Goal: Task Accomplishment & Management: Use online tool/utility

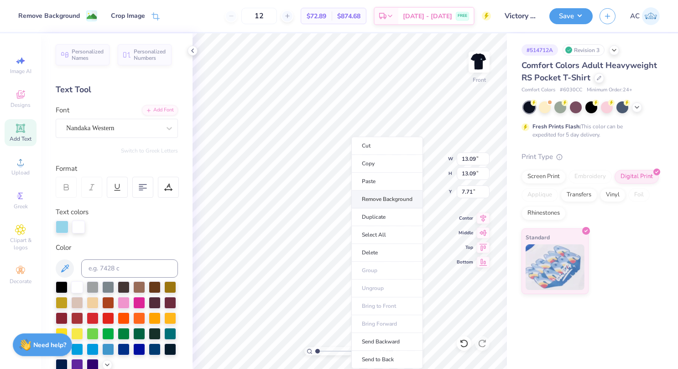
click at [386, 193] on li "Remove Background" at bounding box center [387, 199] width 72 height 18
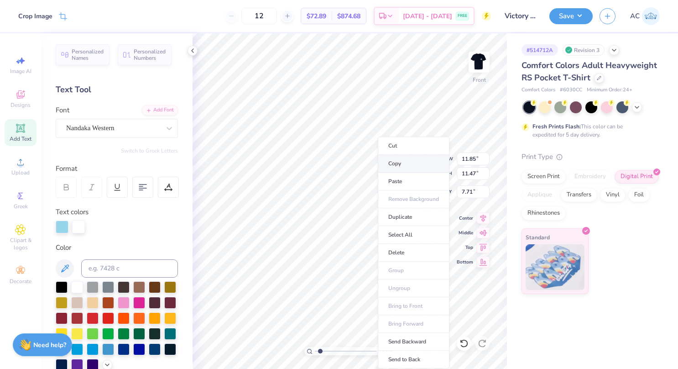
click at [394, 161] on li "Copy" at bounding box center [414, 164] width 72 height 18
type input "1.53242562239999"
type input "12.09"
type input "2.74"
type input "4.13"
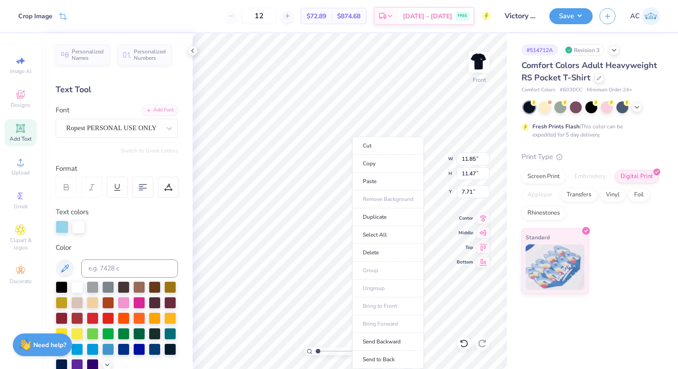
click at [379, 282] on ul "Cut Copy Paste Remove Background Duplicate Select All Delete Group Ungroup Brin…" at bounding box center [388, 252] width 72 height 232
click at [383, 338] on li "Send Backward" at bounding box center [388, 341] width 72 height 18
type input "1.38755000535842"
click at [461, 346] on icon at bounding box center [463, 342] width 9 height 9
type input "1.38755000535842"
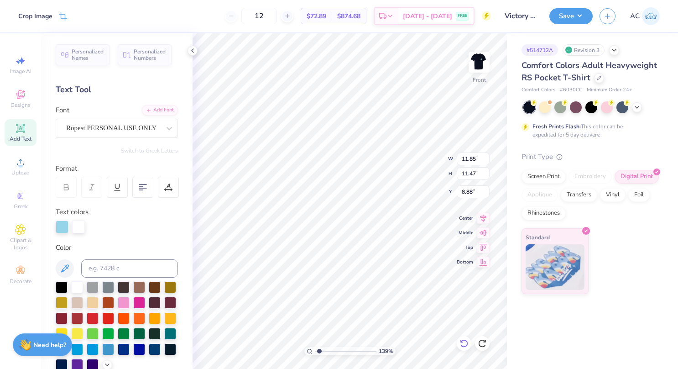
type input "8.86"
click at [304, 164] on li "Copy" at bounding box center [312, 164] width 72 height 18
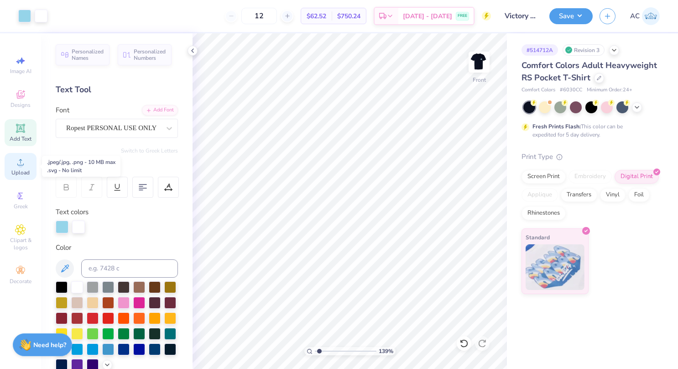
click at [15, 177] on div "Upload" at bounding box center [21, 166] width 32 height 27
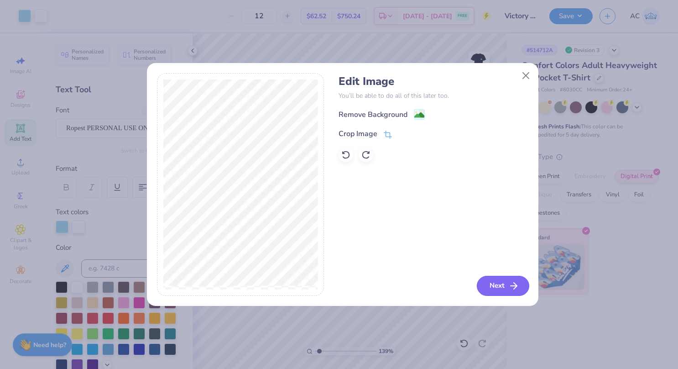
click at [492, 281] on button "Next" at bounding box center [503, 285] width 52 height 20
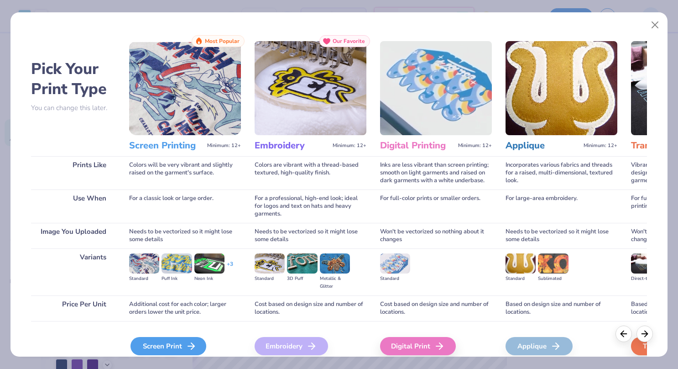
click at [179, 341] on div "Screen Print" at bounding box center [168, 346] width 76 height 18
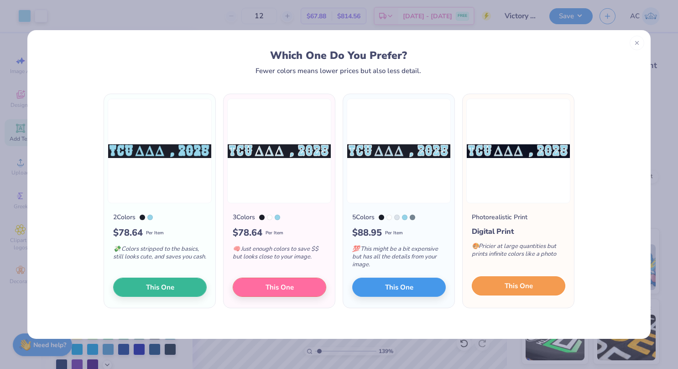
click at [525, 287] on span "This One" at bounding box center [518, 286] width 28 height 10
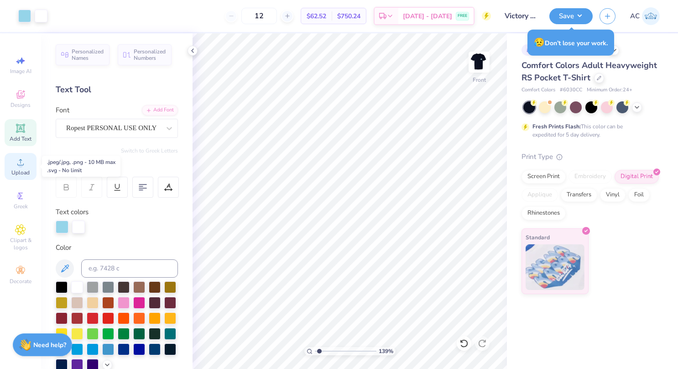
click at [24, 159] on icon at bounding box center [20, 161] width 11 height 11
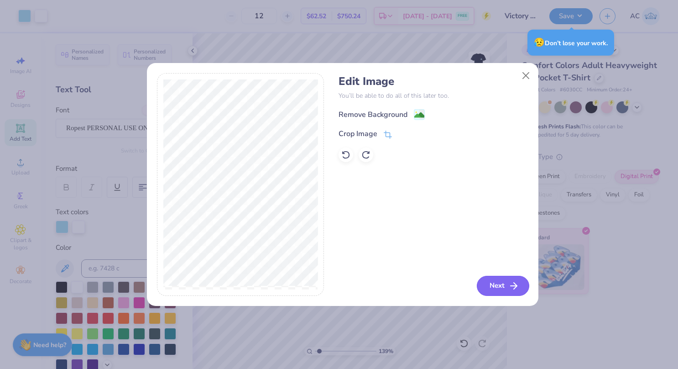
click at [487, 280] on button "Next" at bounding box center [503, 285] width 52 height 20
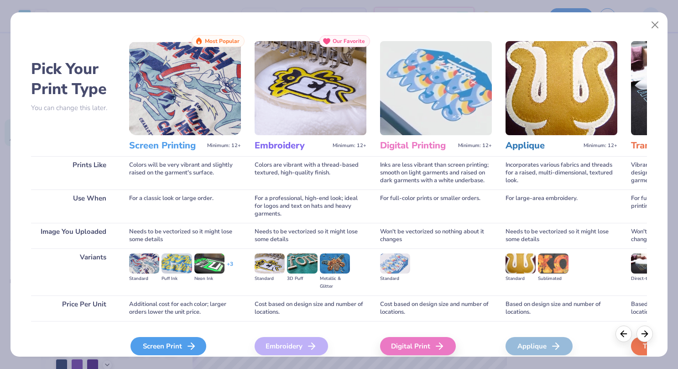
click at [177, 342] on div "Screen Print" at bounding box center [168, 346] width 76 height 18
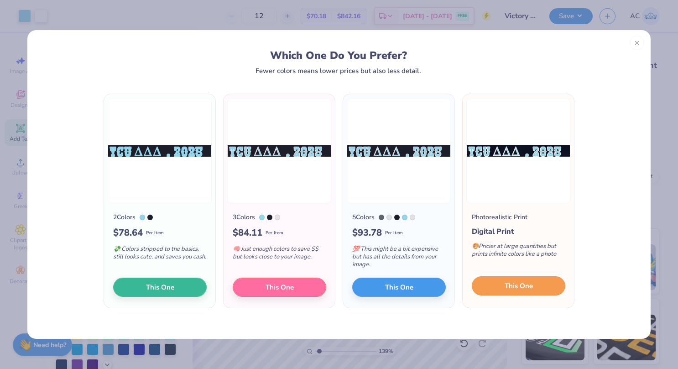
click at [514, 284] on span "This One" at bounding box center [518, 286] width 28 height 10
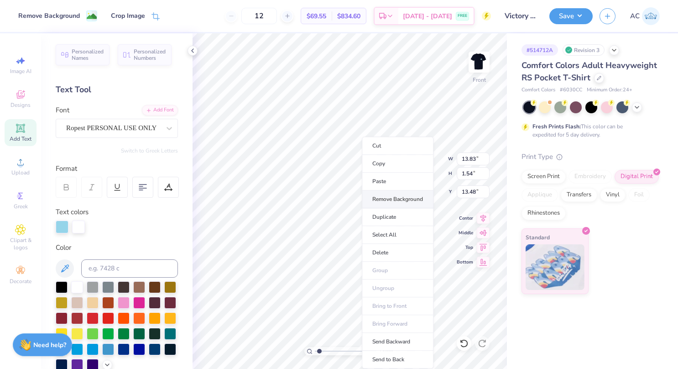
click at [381, 195] on li "Remove Background" at bounding box center [398, 199] width 72 height 18
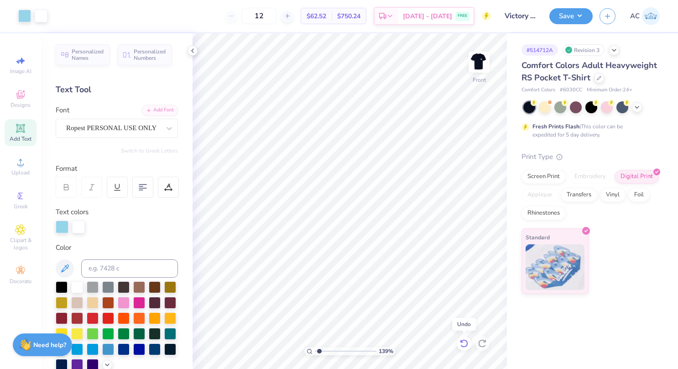
click at [464, 339] on icon at bounding box center [464, 343] width 8 height 8
click at [465, 340] on icon at bounding box center [464, 343] width 8 height 8
click at [466, 340] on icon at bounding box center [464, 343] width 8 height 8
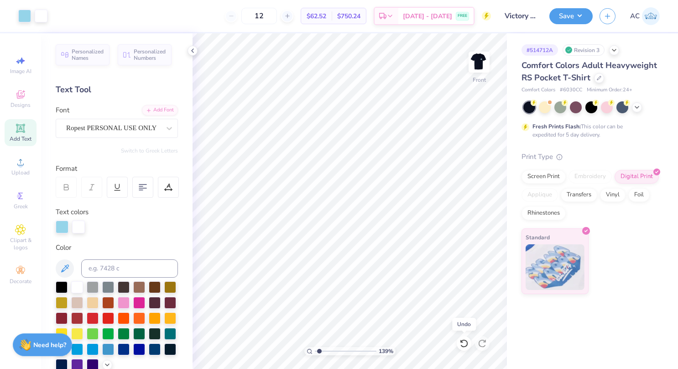
click at [464, 342] on icon at bounding box center [463, 342] width 9 height 9
type input "1.38755000535842"
click at [18, 168] on div "Upload" at bounding box center [21, 166] width 32 height 27
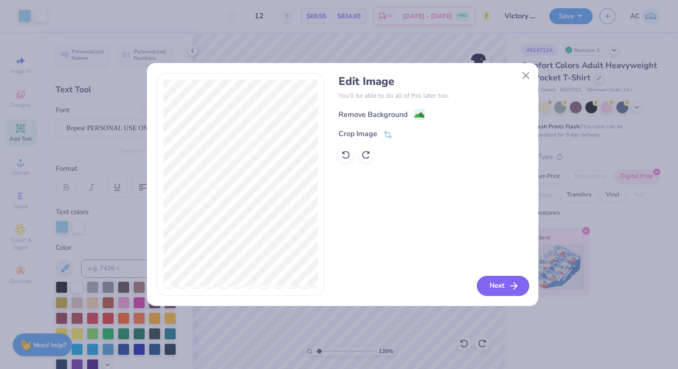
click at [499, 292] on button "Next" at bounding box center [503, 285] width 52 height 20
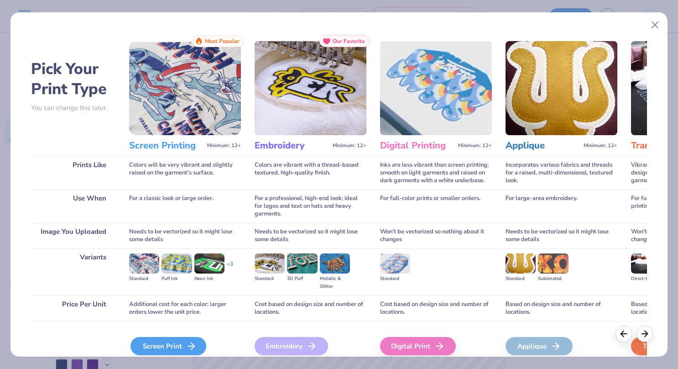
click at [187, 338] on div "Screen Print" at bounding box center [168, 346] width 76 height 18
click at [179, 340] on div "Screen Print" at bounding box center [168, 346] width 76 height 18
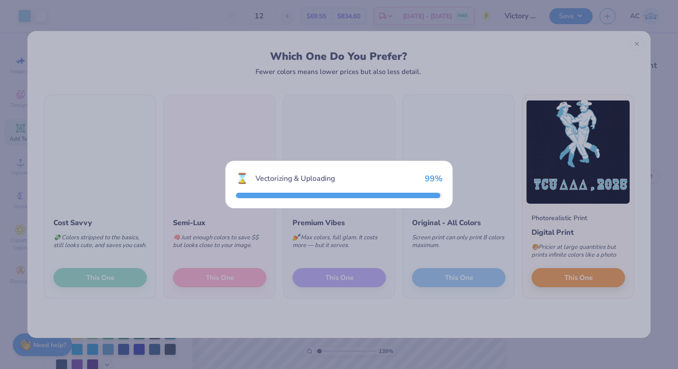
type input "1.38755000535842"
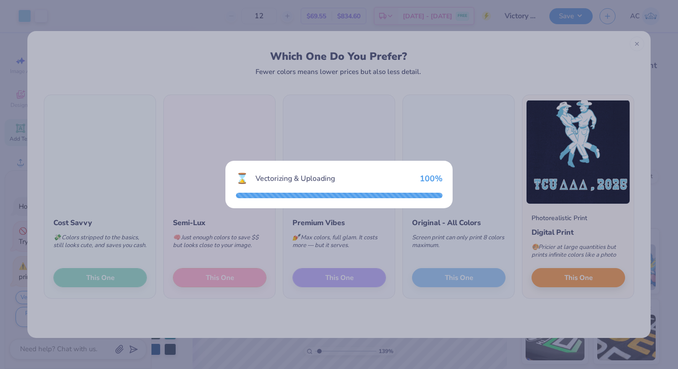
type textarea "x"
type input "1.38755000535842"
type textarea "x"
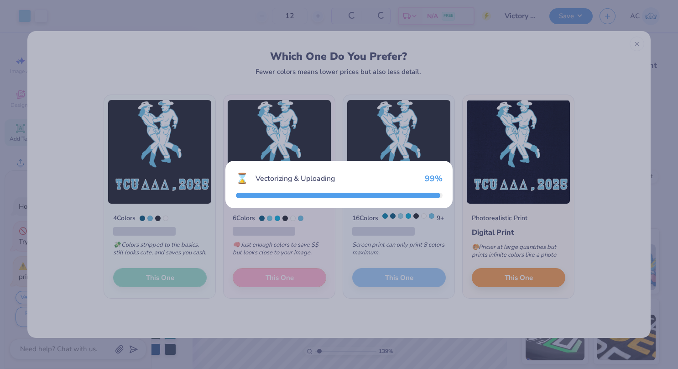
type input "1.38755000535842"
type textarea "x"
click at [508, 285] on div "⌛ Vectorizing & Uploading 99 %" at bounding box center [339, 184] width 678 height 369
type input "1.38755000535842"
type textarea "x"
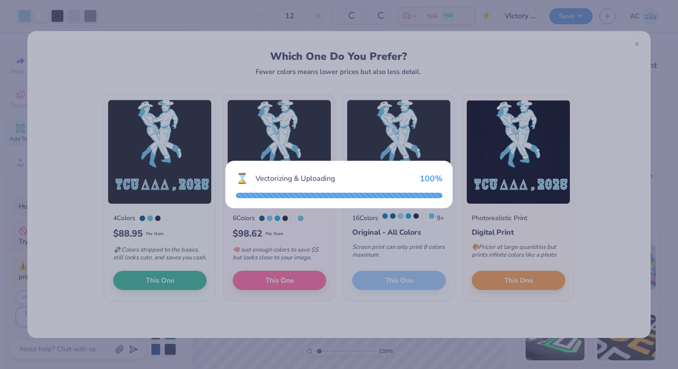
type input "1.38755000535842"
type textarea "x"
type input "1.38755000535842"
type textarea "x"
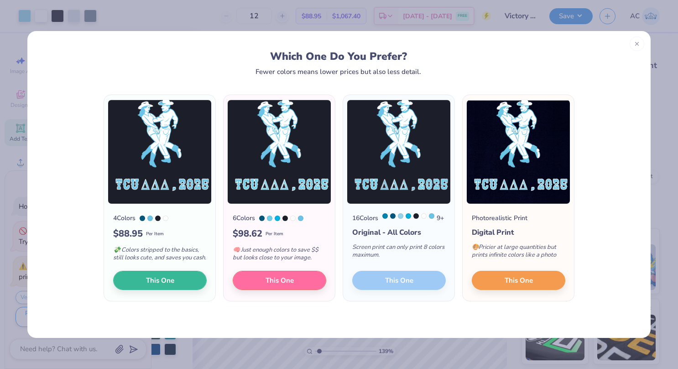
type input "1.38755000535842"
type textarea "x"
type input "1.38755000535842"
type textarea "x"
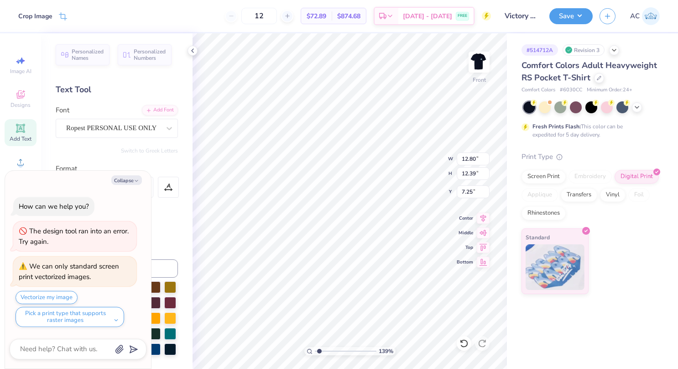
type input "1.38755000535842"
type textarea "x"
type input "1.38755000535842"
type textarea "x"
type input "1.38755000535842"
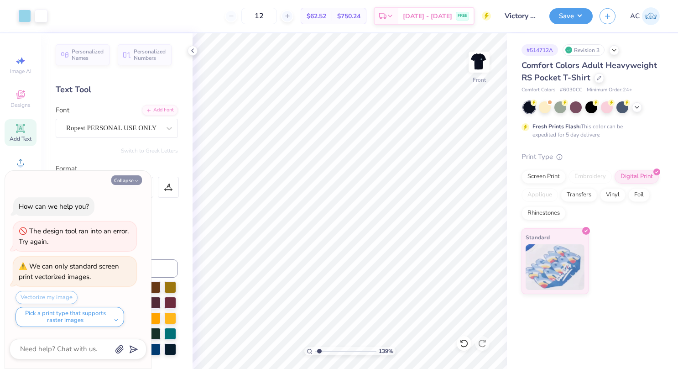
click at [121, 179] on button "Collapse" at bounding box center [126, 180] width 31 height 10
type textarea "x"
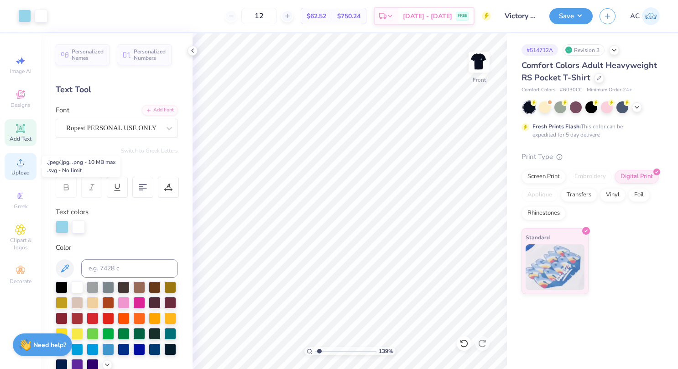
click at [25, 163] on icon at bounding box center [20, 161] width 11 height 11
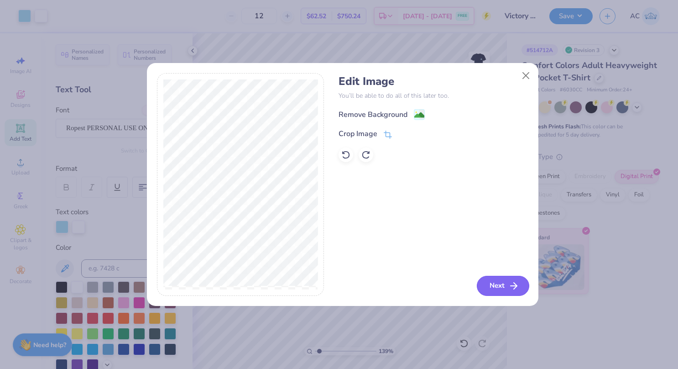
click at [497, 289] on button "Next" at bounding box center [503, 285] width 52 height 20
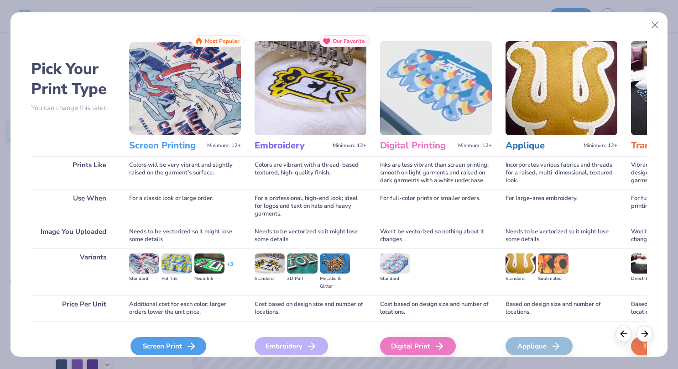
click at [140, 338] on div "Screen Print" at bounding box center [168, 346] width 76 height 18
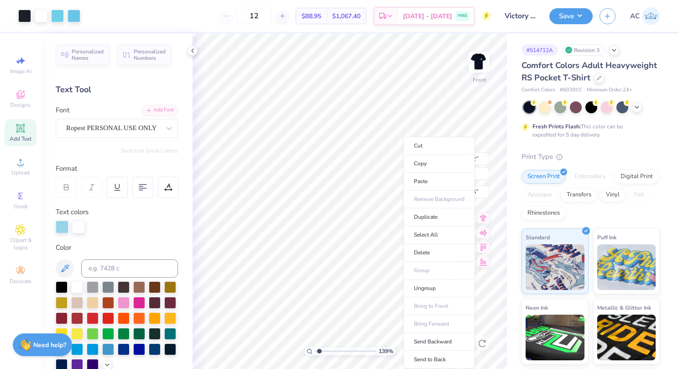
click at [438, 197] on ul "Cut Copy Paste Remove Background Duplicate Select All Delete Group Ungroup Brin…" at bounding box center [439, 252] width 72 height 232
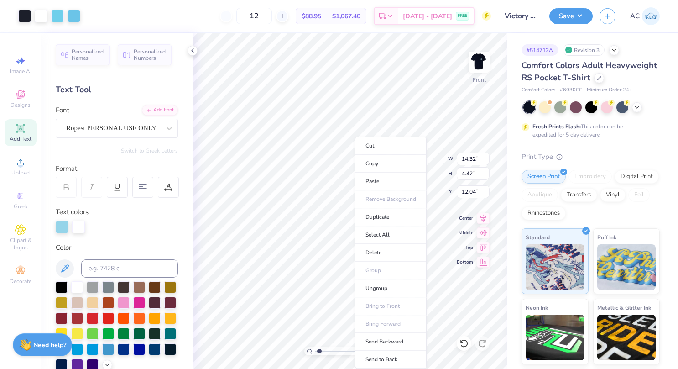
type input "1.38755000535842"
type input "13.39"
drag, startPoint x: 427, startPoint y: 206, endPoint x: 375, endPoint y: 286, distance: 95.1
click at [375, 286] on li "Ungroup" at bounding box center [391, 288] width 72 height 18
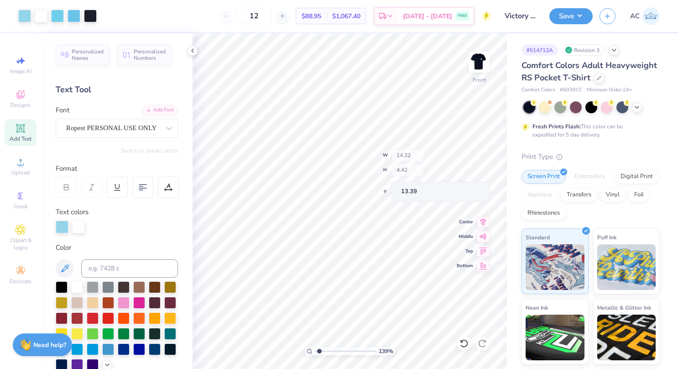
type input "1.38755000535842"
click at [484, 57] on img at bounding box center [479, 62] width 36 height 36
click at [484, 57] on img at bounding box center [479, 62] width 18 height 18
click at [481, 68] on img at bounding box center [479, 62] width 36 height 36
type input "1.38925535346971"
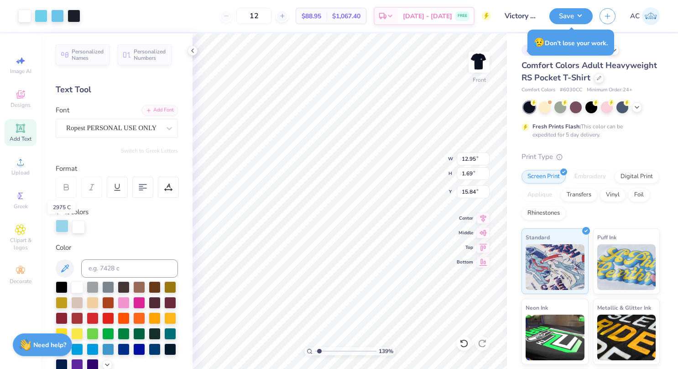
click at [57, 226] on div at bounding box center [62, 225] width 13 height 13
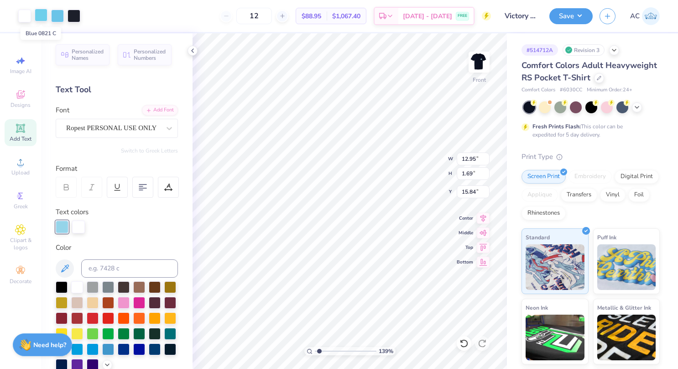
click at [47, 12] on div at bounding box center [41, 15] width 13 height 13
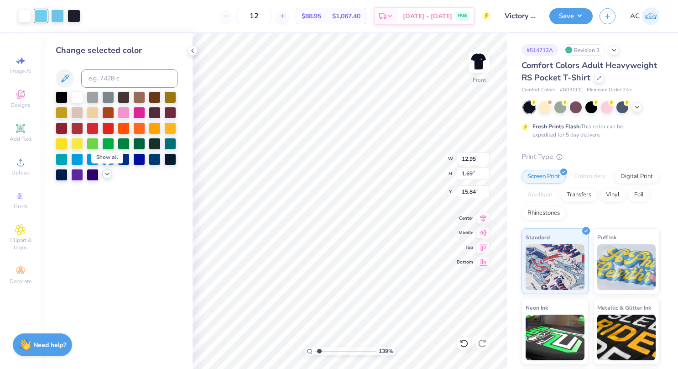
click at [107, 177] on icon at bounding box center [107, 173] width 7 height 7
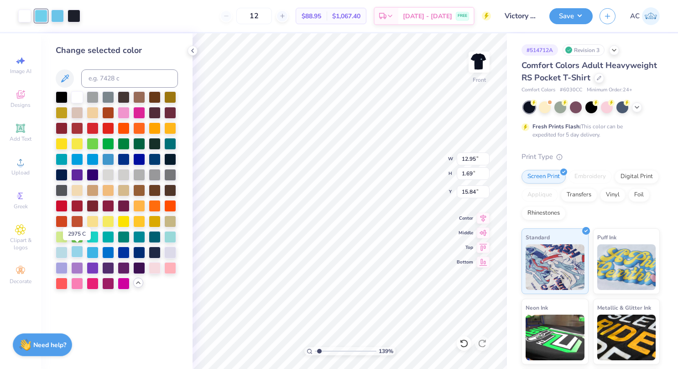
click at [81, 252] on div at bounding box center [77, 251] width 12 height 12
click at [58, 12] on div at bounding box center [57, 15] width 13 height 13
click at [76, 251] on div at bounding box center [77, 251] width 12 height 12
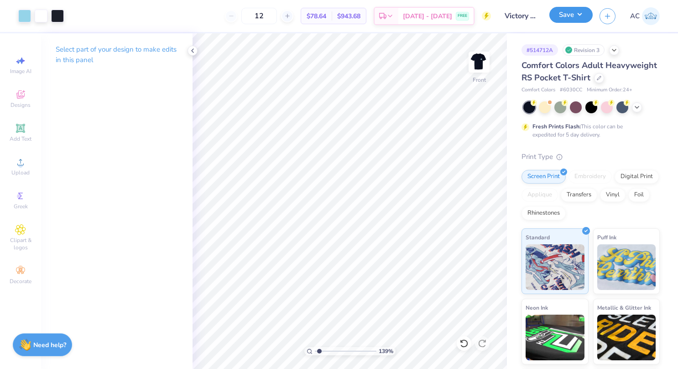
click at [577, 16] on button "Save" at bounding box center [570, 15] width 43 height 16
type input "1.38925535346971"
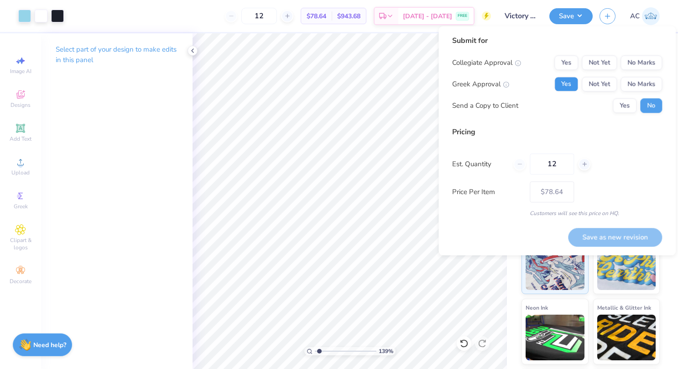
click at [572, 81] on button "Yes" at bounding box center [566, 84] width 24 height 15
click at [567, 57] on button "Yes" at bounding box center [566, 62] width 24 height 15
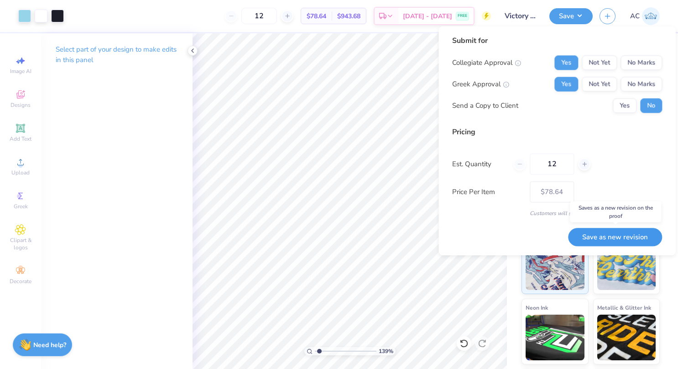
click at [615, 237] on button "Save as new revision" at bounding box center [615, 237] width 94 height 19
type input "$78.64"
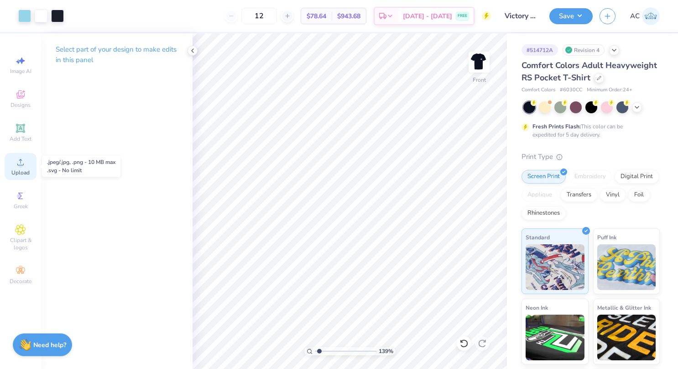
click at [20, 166] on circle at bounding box center [20, 164] width 5 height 5
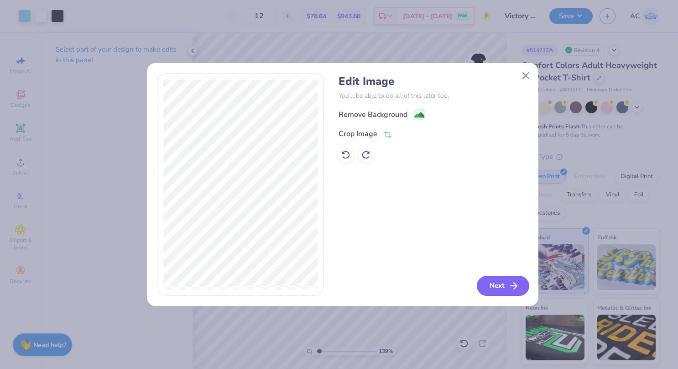
click at [508, 282] on button "Next" at bounding box center [503, 285] width 52 height 20
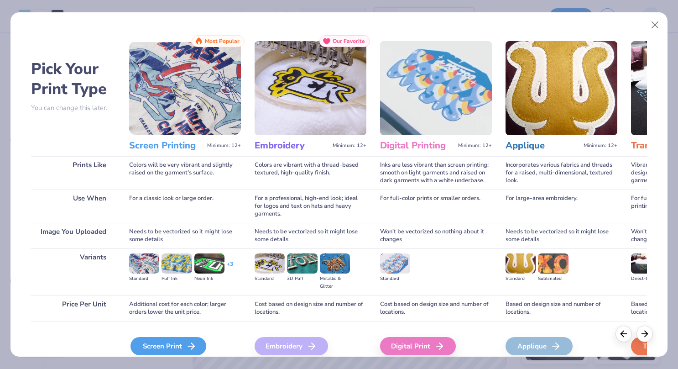
click at [189, 342] on icon at bounding box center [191, 345] width 11 height 11
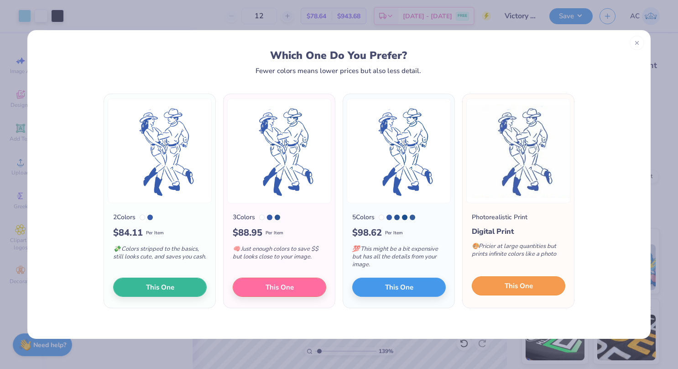
click at [548, 286] on button "This One" at bounding box center [519, 285] width 94 height 19
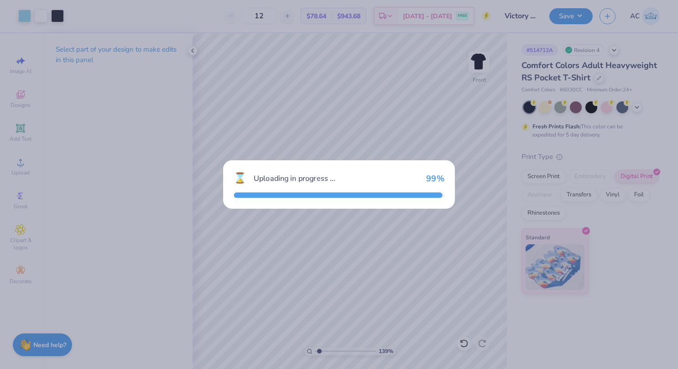
click at [521, 286] on div "⌛ Uploading in progress ... 99 %" at bounding box center [339, 184] width 678 height 369
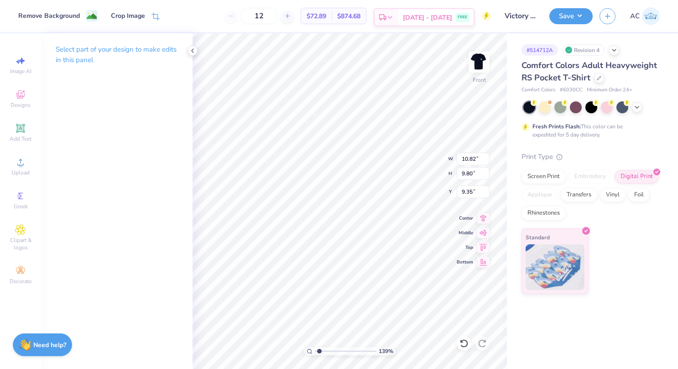
type input "1.38925535346971"
type input "4.86"
type input "1.23825195245144"
type input "10.82"
type input "9.80"
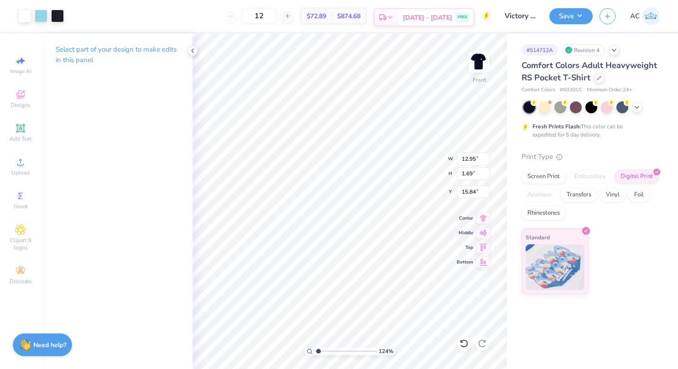
type input "4.86"
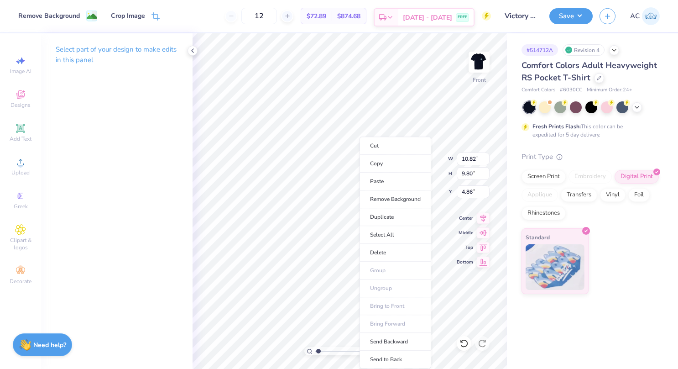
type input "1.23825195245144"
type input "7.60"
click at [402, 195] on li "Remove Background" at bounding box center [395, 199] width 72 height 18
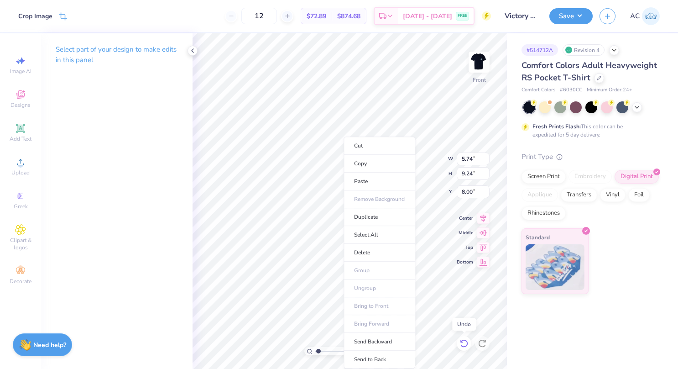
click at [464, 340] on icon at bounding box center [464, 343] width 8 height 8
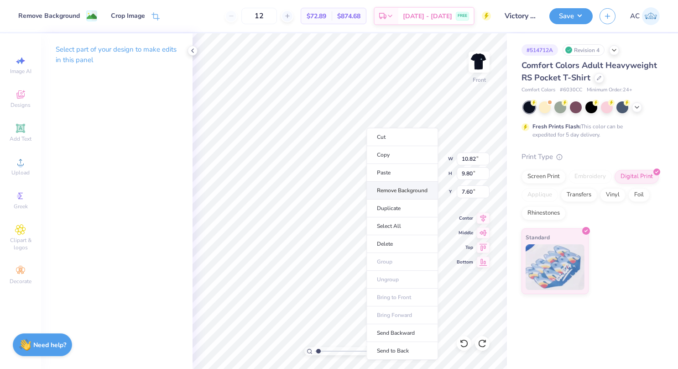
click at [395, 187] on li "Remove Background" at bounding box center [402, 191] width 72 height 18
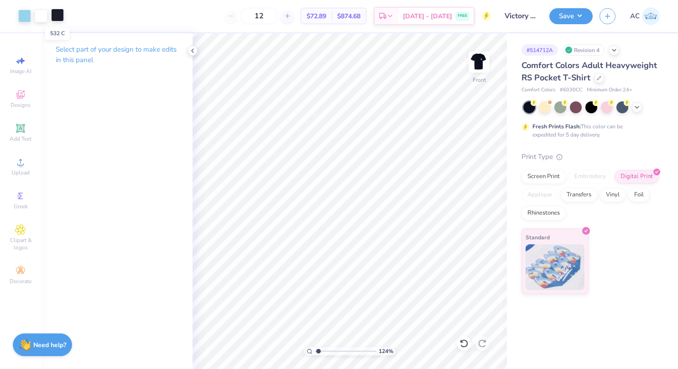
click at [62, 16] on div at bounding box center [57, 15] width 13 height 13
click at [192, 49] on icon at bounding box center [192, 50] width 7 height 7
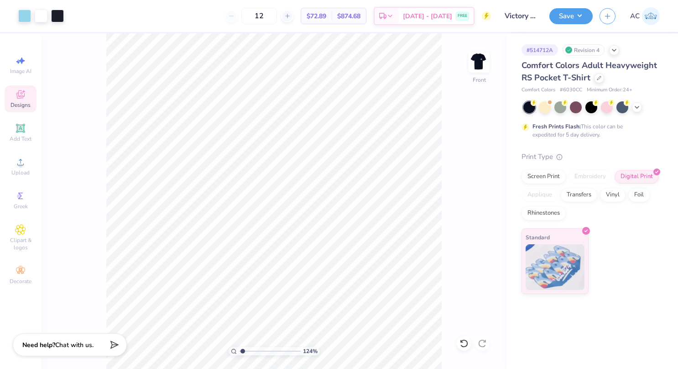
click at [18, 98] on icon at bounding box center [20, 96] width 7 height 6
type input "1.23825195245144"
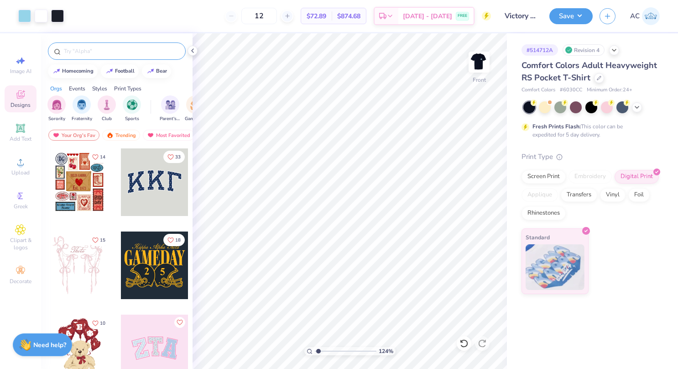
click at [77, 51] on input "text" at bounding box center [121, 51] width 117 height 9
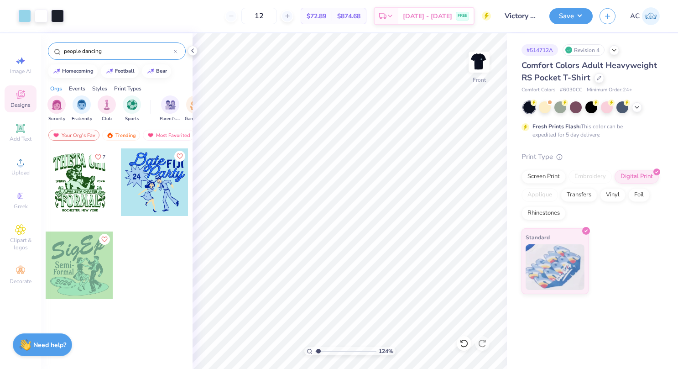
drag, startPoint x: 82, startPoint y: 51, endPoint x: 0, endPoint y: 62, distance: 82.4
click at [0, 62] on html "Art colors 12 $72.89 Per Item $874.68 Total Est. Delivery Sep 16 - 19 FREE Desi…" at bounding box center [339, 184] width 678 height 369
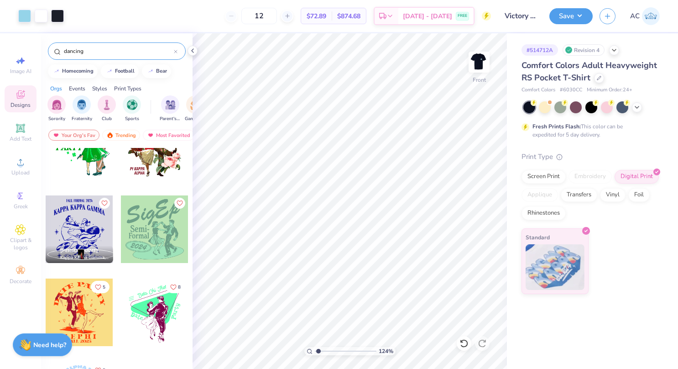
scroll to position [1488, 0]
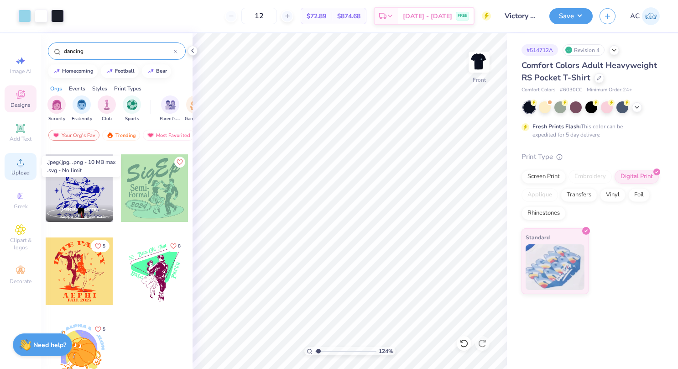
type input "dancing"
click at [22, 163] on circle at bounding box center [20, 164] width 5 height 5
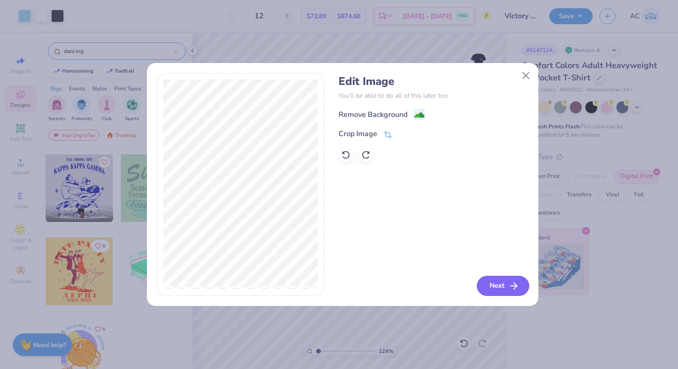
click at [494, 287] on button "Next" at bounding box center [503, 285] width 52 height 20
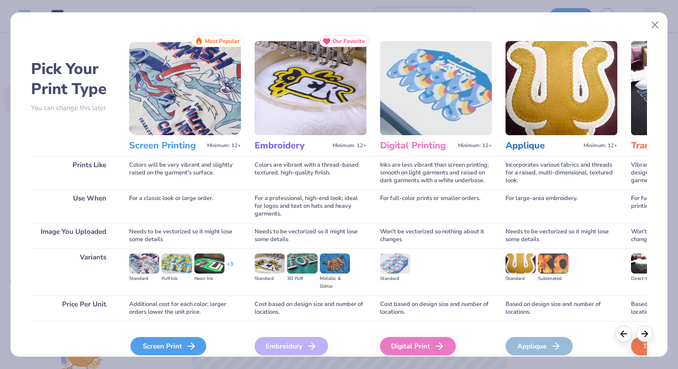
click at [175, 341] on div "Screen Print" at bounding box center [168, 346] width 76 height 18
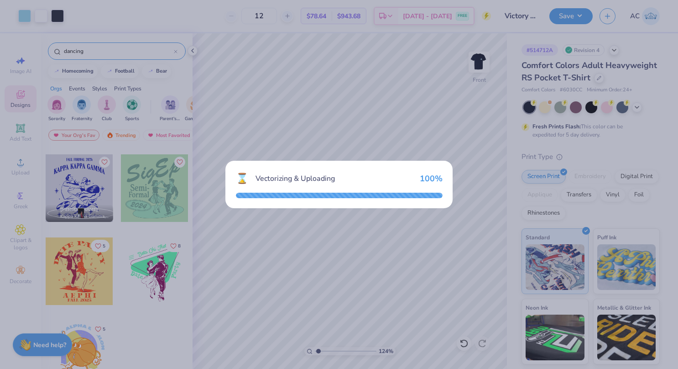
type input "1.23825195245144"
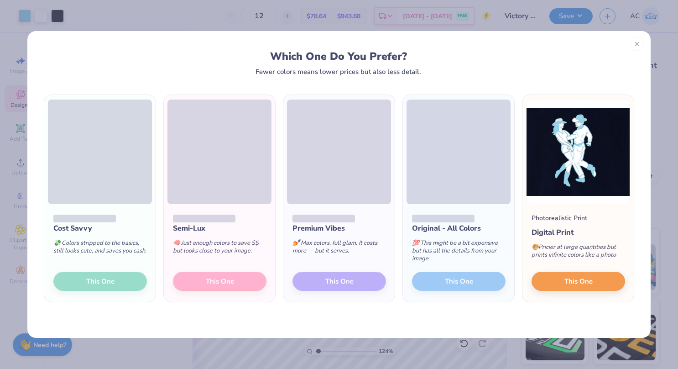
scroll to position [1488, 0]
click at [590, 276] on span "This One" at bounding box center [578, 281] width 28 height 10
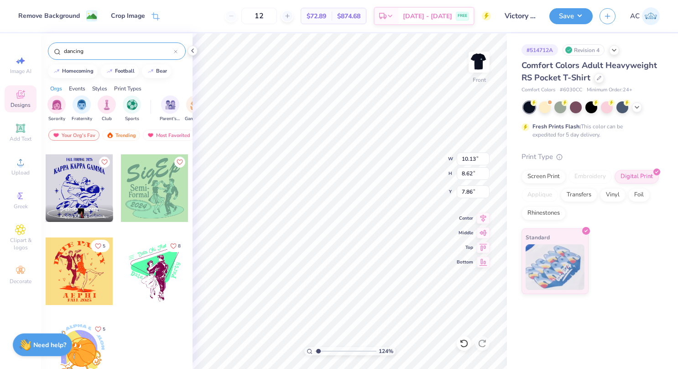
type input "1.23825195245144"
type input "10.13"
type input "8.62"
type input "7.86"
type input "1.23825195245144"
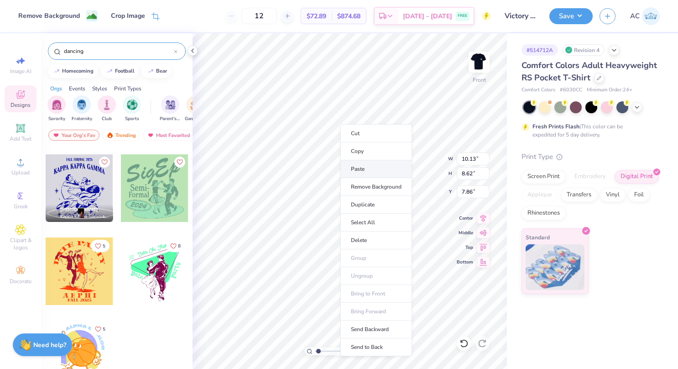
type input "8.03"
click at [369, 185] on li "Remove Background" at bounding box center [376, 187] width 72 height 18
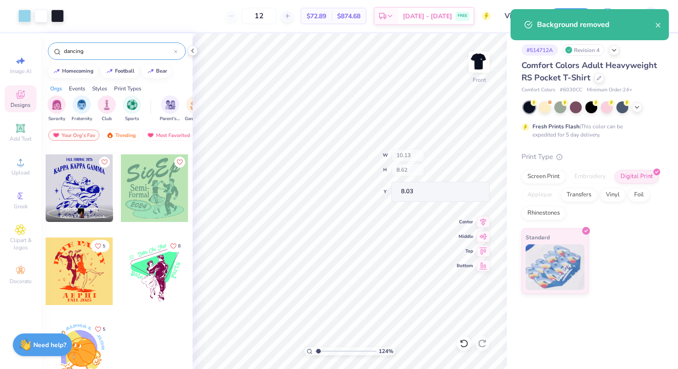
type input "1.23825195245144"
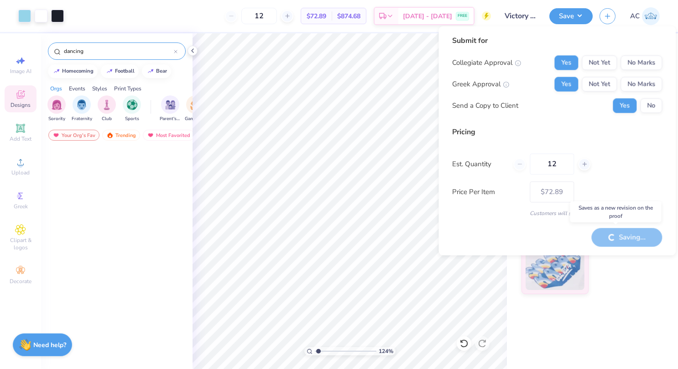
scroll to position [1488, 0]
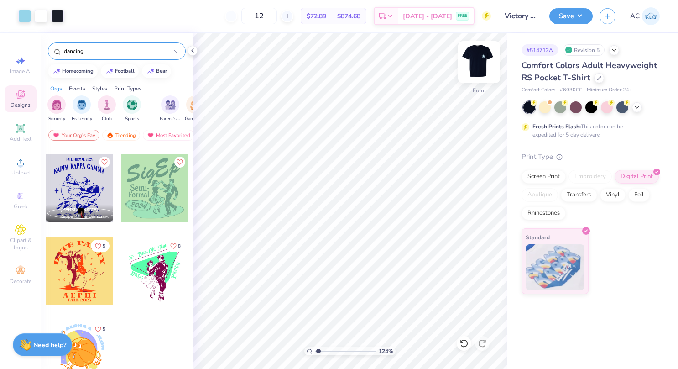
click at [488, 63] on img at bounding box center [479, 62] width 36 height 36
click at [488, 65] on img at bounding box center [479, 62] width 36 height 36
type input "1.23825195245144"
